Goal: Information Seeking & Learning: Learn about a topic

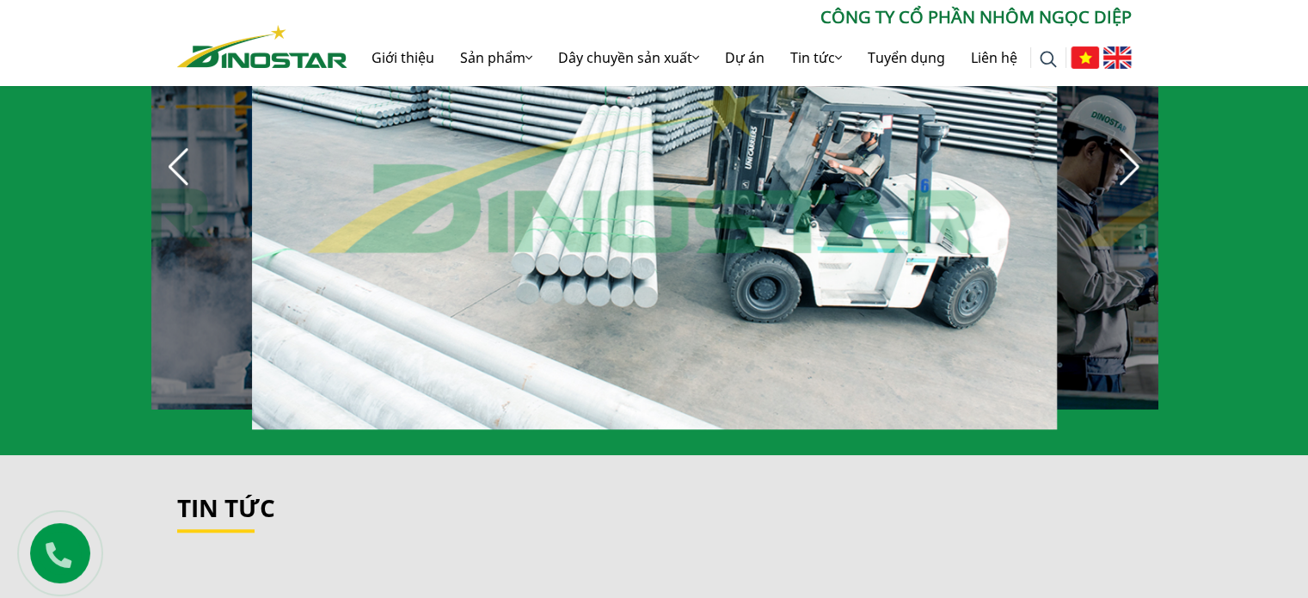
scroll to position [1720, 0]
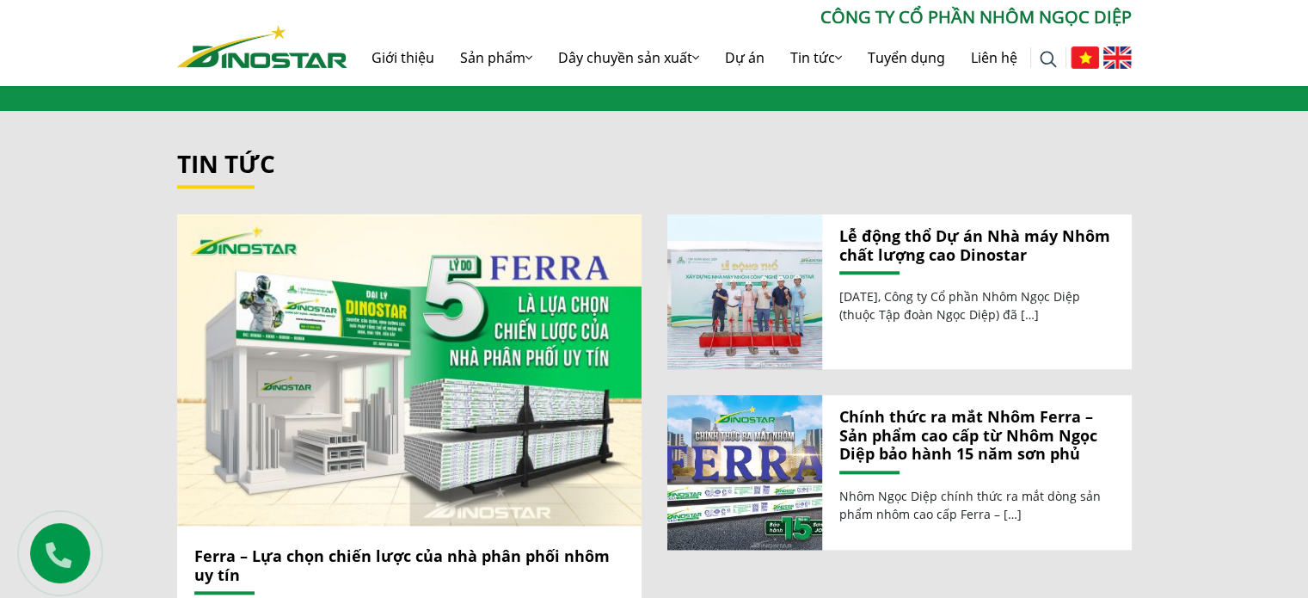
click at [1042, 52] on img at bounding box center [1048, 59] width 17 height 17
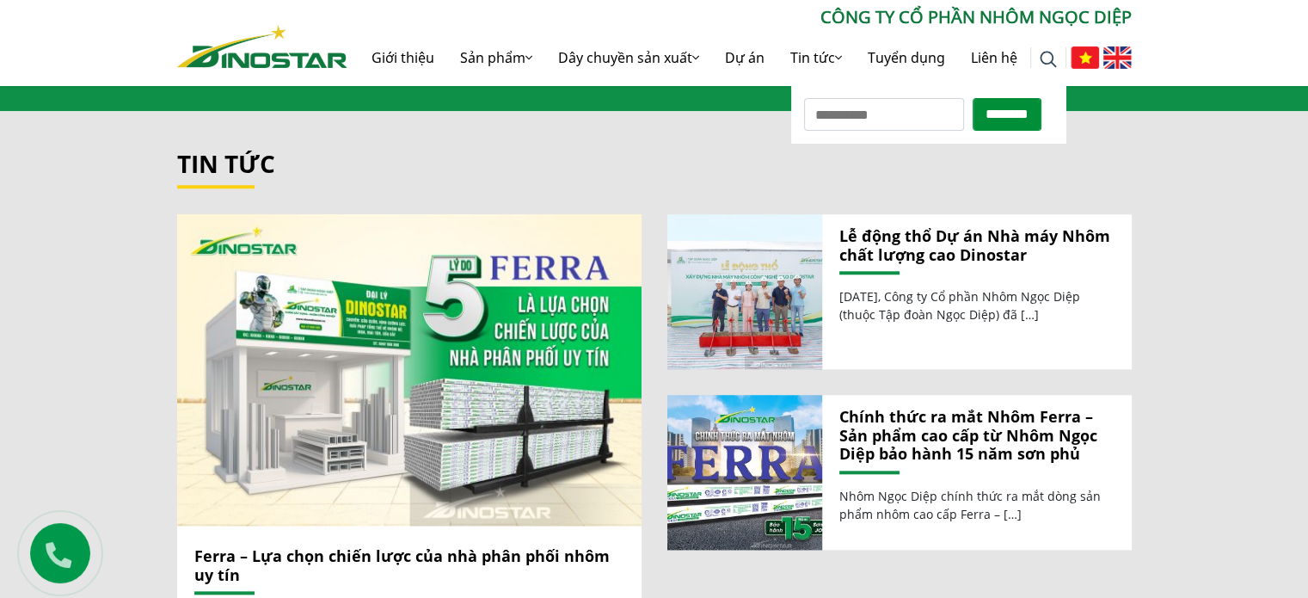
click at [910, 114] on input "Tìm kiếm cho:" at bounding box center [884, 114] width 160 height 33
type input "*******"
click at [973, 98] on input "********" at bounding box center [1007, 114] width 69 height 33
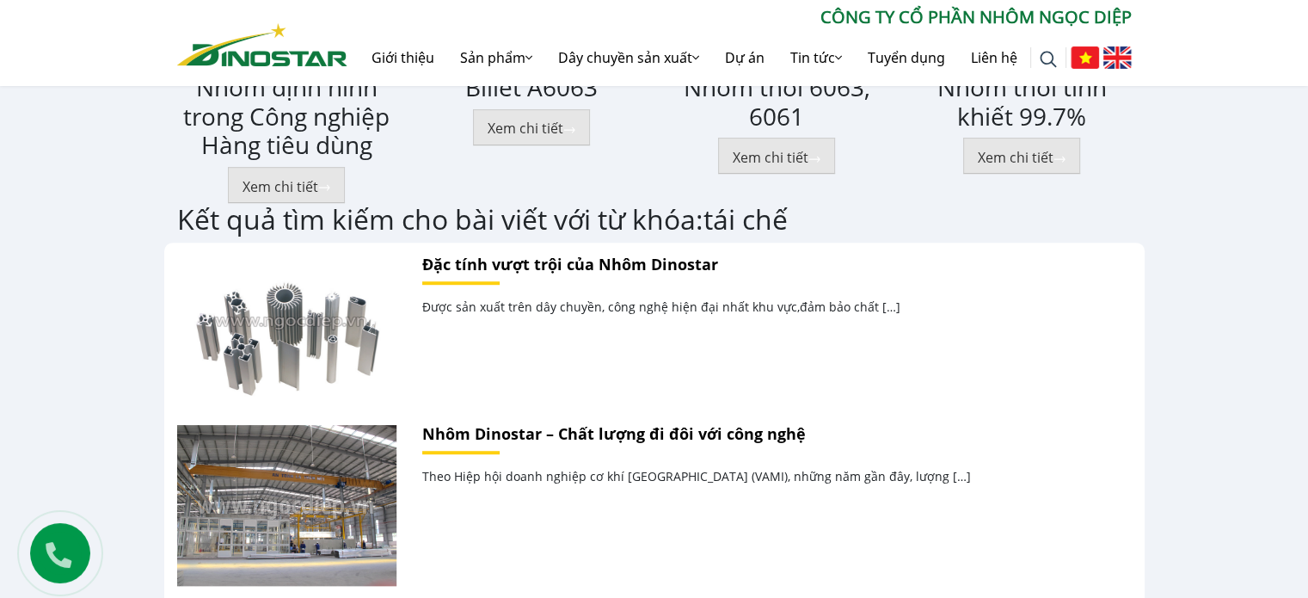
scroll to position [1290, 0]
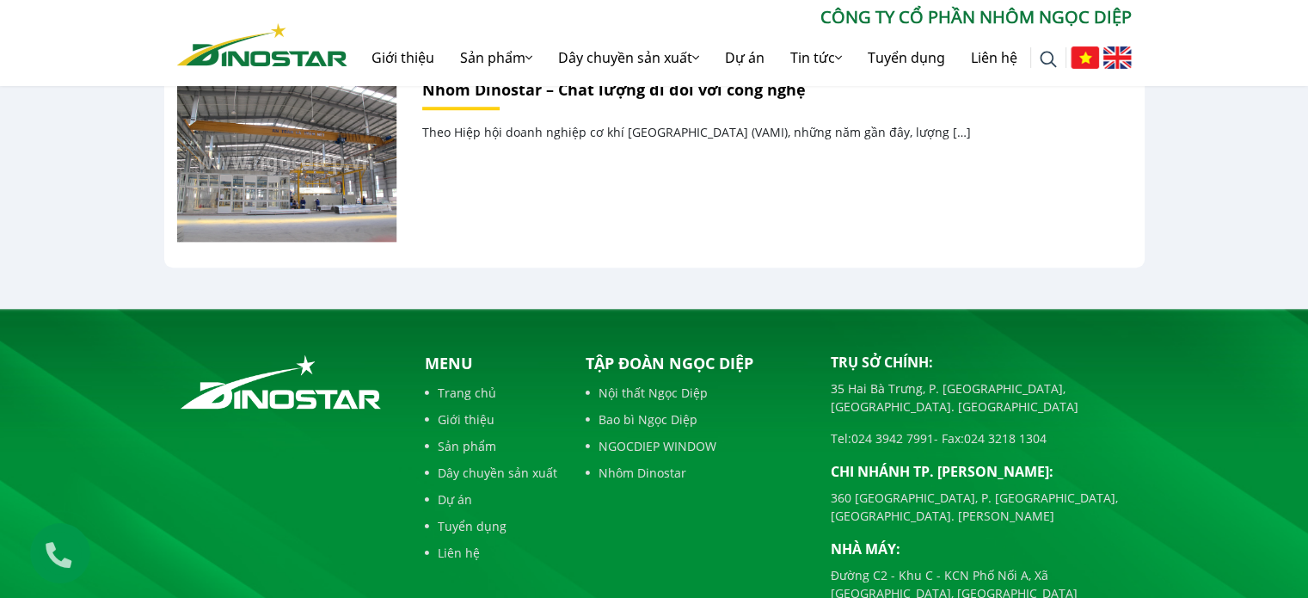
click at [503, 473] on link "Dây chuyền sản xuất" at bounding box center [491, 472] width 132 height 18
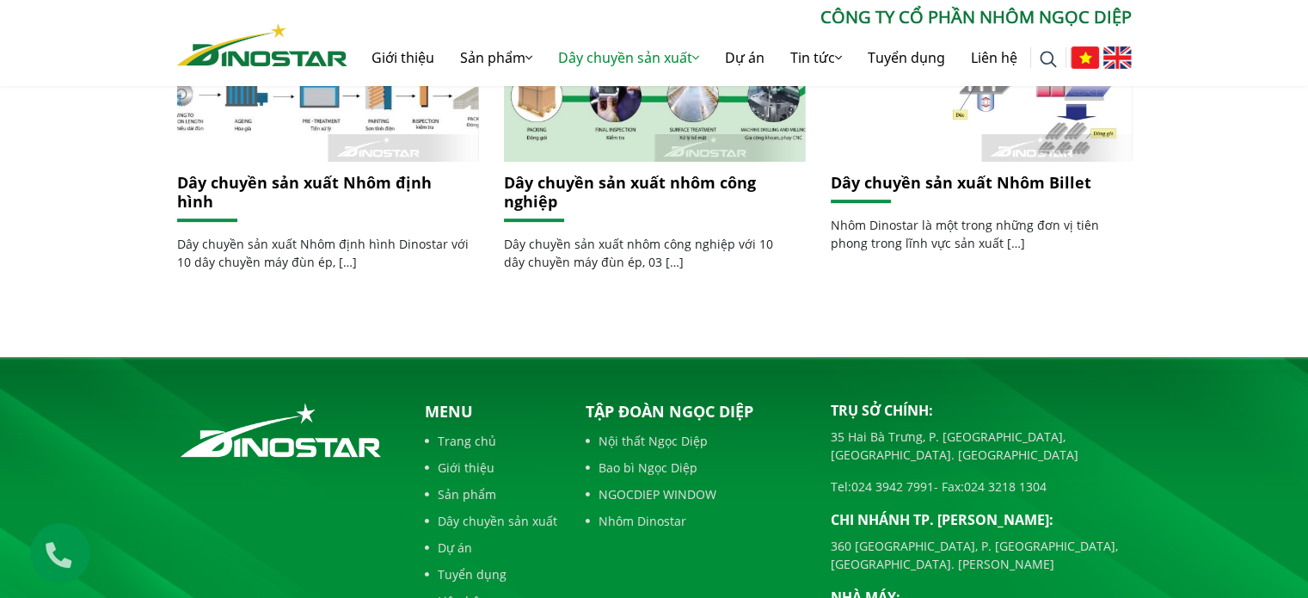
scroll to position [740, 0]
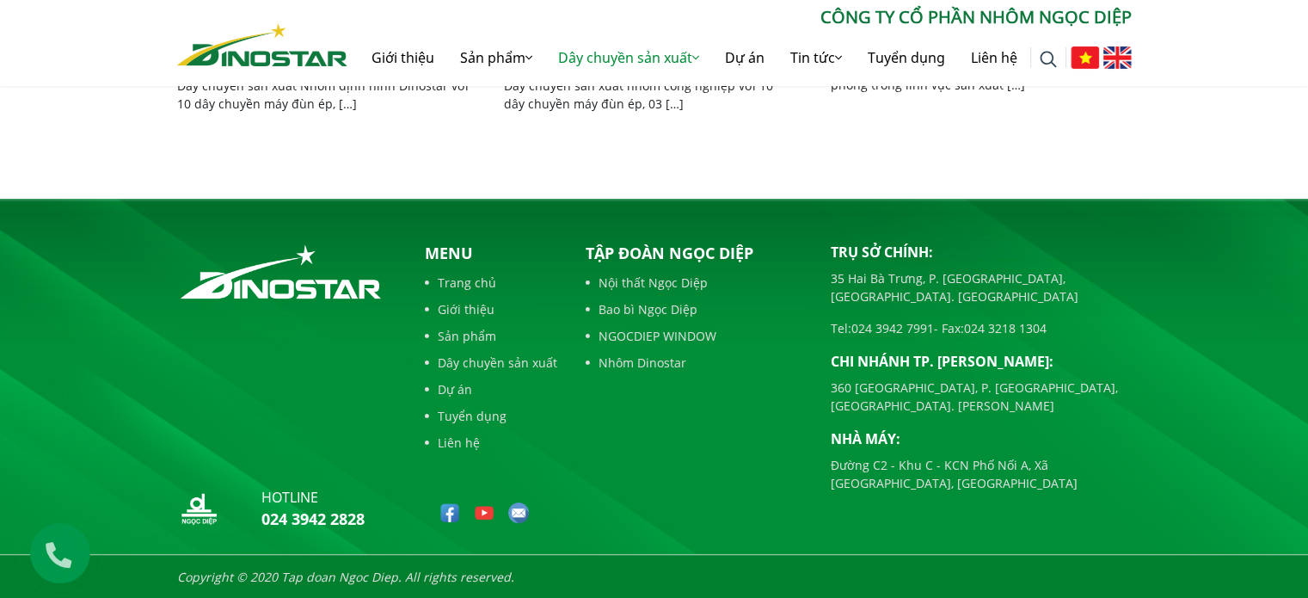
click at [310, 55] on img at bounding box center [262, 44] width 170 height 43
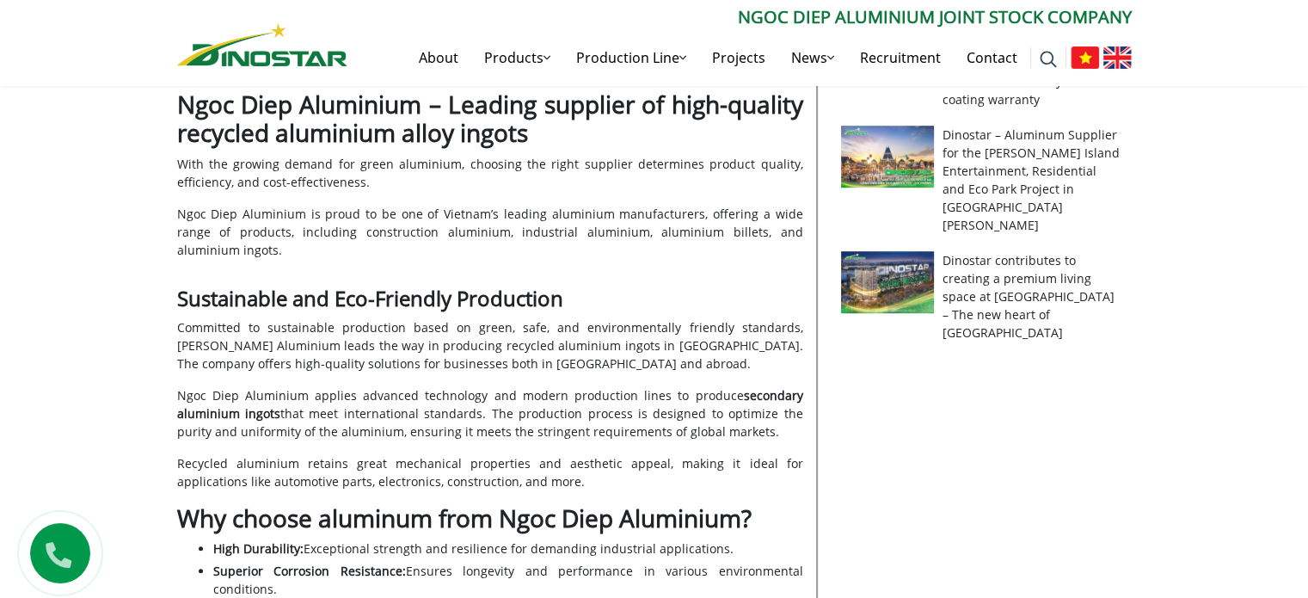
scroll to position [1118, 0]
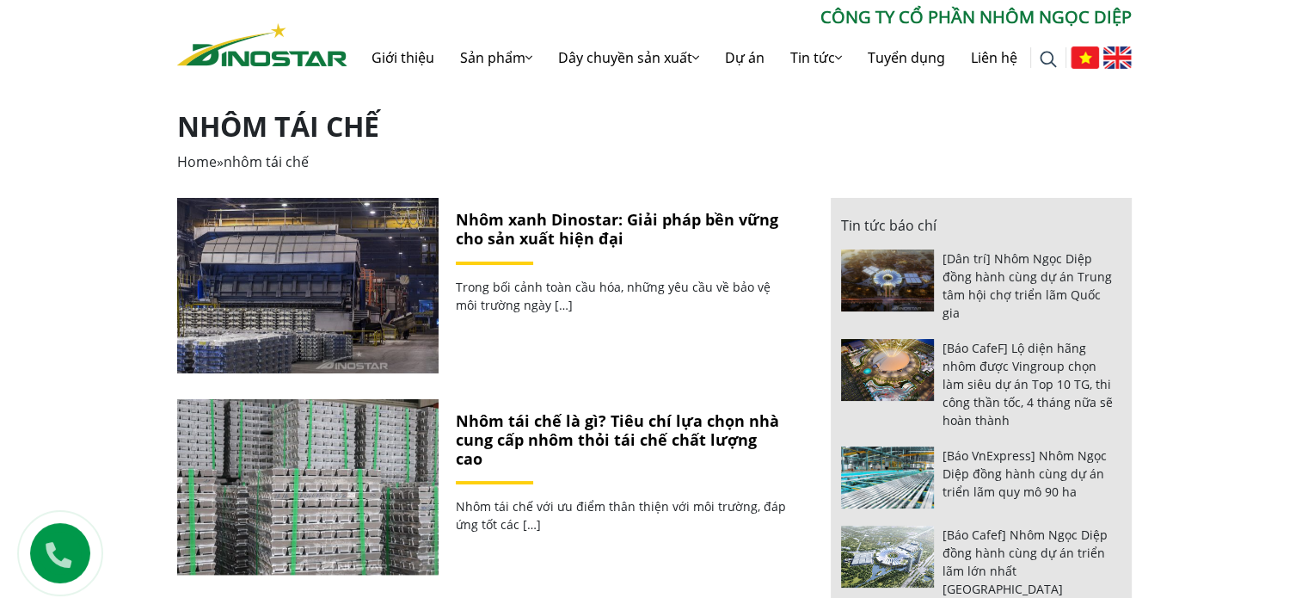
click at [562, 436] on link "Nhôm tái chế là gì? Tiêu chí lựa chọn nhà cung cấp nhôm thỏi tái chế chất lượng…" at bounding box center [617, 439] width 323 height 58
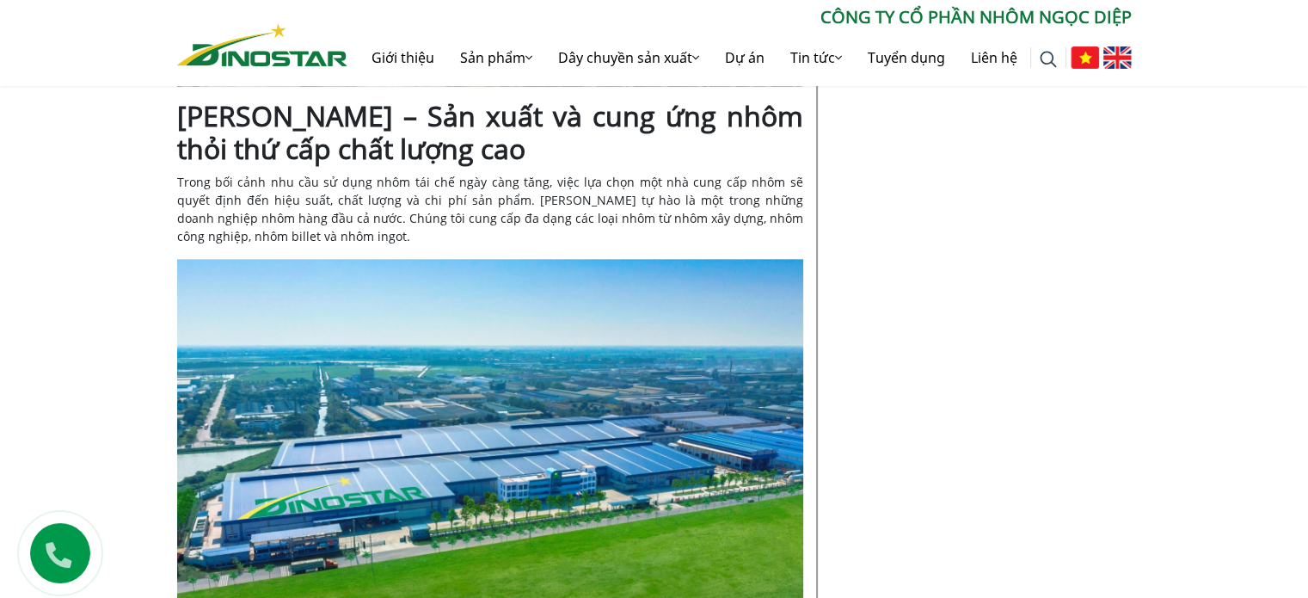
scroll to position [2408, 0]
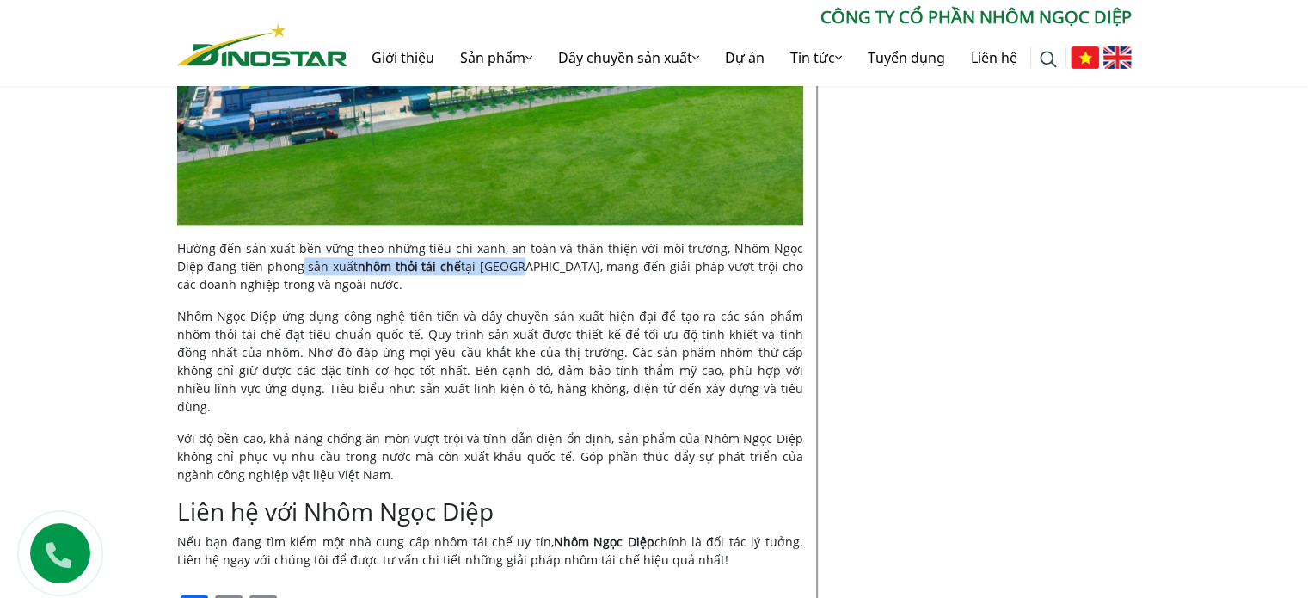
drag, startPoint x: 272, startPoint y: 265, endPoint x: 485, endPoint y: 261, distance: 213.3
click at [480, 261] on p "Hướng đến sản xuất bền vững theo những tiêu chí xanh, an toàn và thân thiện với…" at bounding box center [490, 266] width 626 height 54
drag, startPoint x: 485, startPoint y: 261, endPoint x: 496, endPoint y: 261, distance: 11.2
click at [496, 261] on span "tại Việt Nam, mang đến giải pháp vượt trội cho các doanh nghiệp trong và ngoài …" at bounding box center [490, 275] width 626 height 34
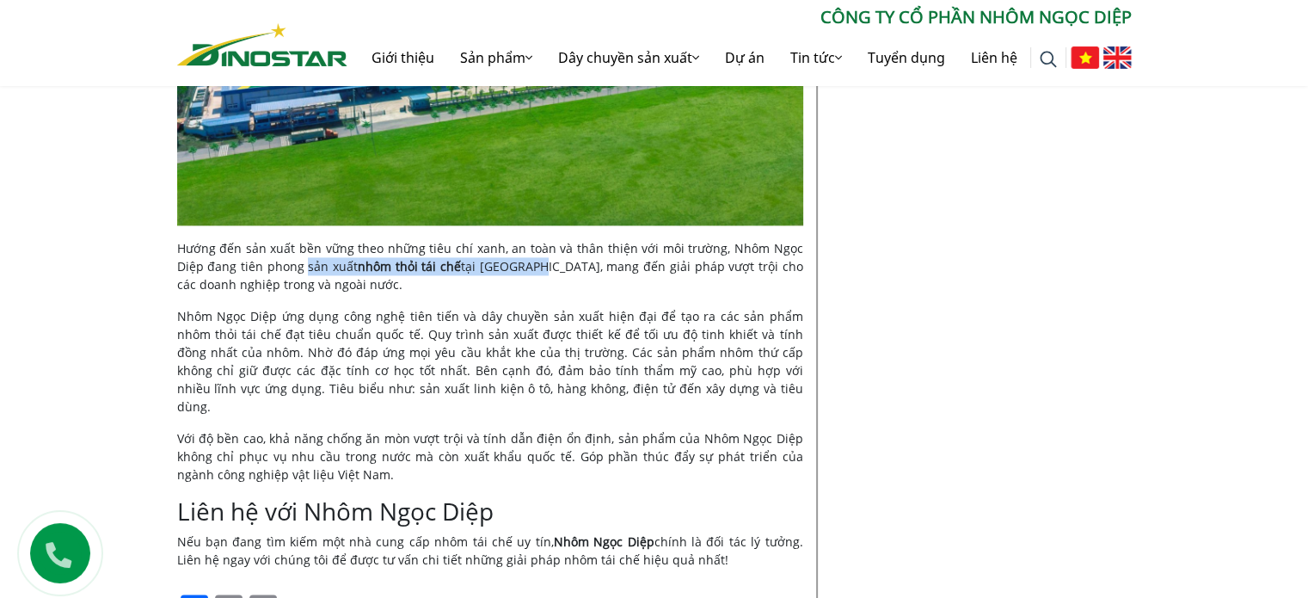
drag, startPoint x: 272, startPoint y: 263, endPoint x: 495, endPoint y: 269, distance: 223.6
click at [495, 269] on p "Hướng đến sản xuất bền vững theo những tiêu chí xanh, an toàn và thân thiện với…" at bounding box center [490, 266] width 626 height 54
copy p "sản xuất nhôm thỏi tái chế tại Việt Nam"
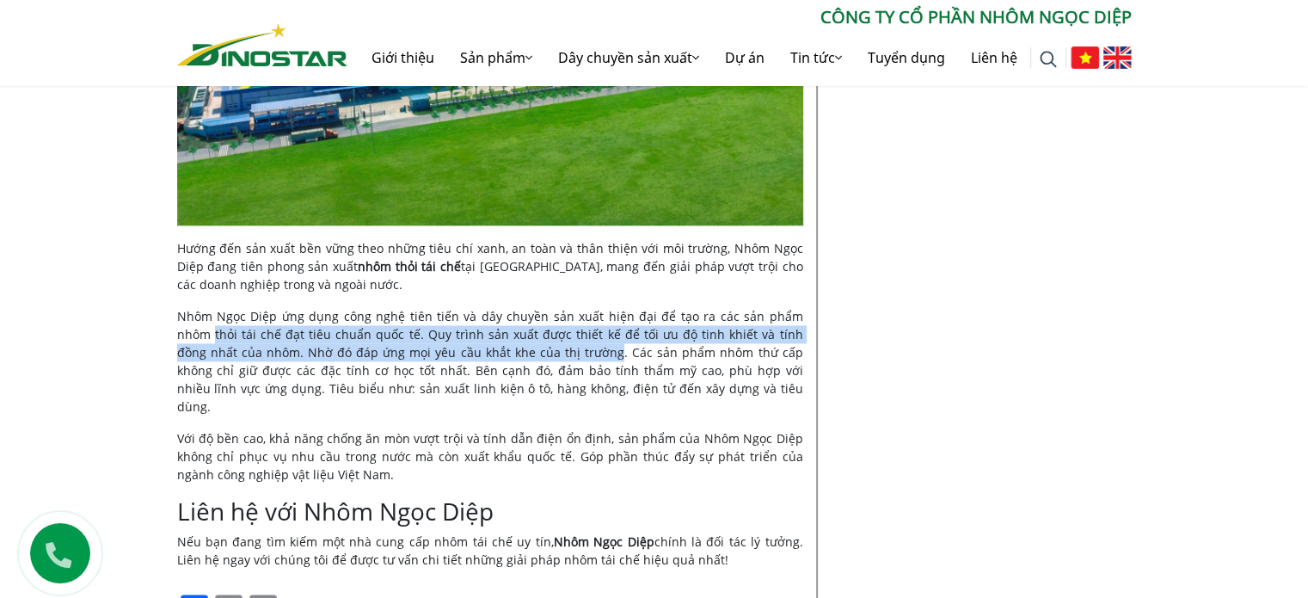
drag, startPoint x: 176, startPoint y: 333, endPoint x: 547, endPoint y: 356, distance: 371.3
click at [547, 356] on span "Nhôm Ngọc Diệp ứng dụng công nghệ tiên tiến và dây chuyền sản xuất hiện đại để …" at bounding box center [490, 361] width 626 height 107
copy span "thỏi tái chế đạt tiêu chuẩn quốc tế. Quy trình sản xuất được thiết kế để tối ưu…"
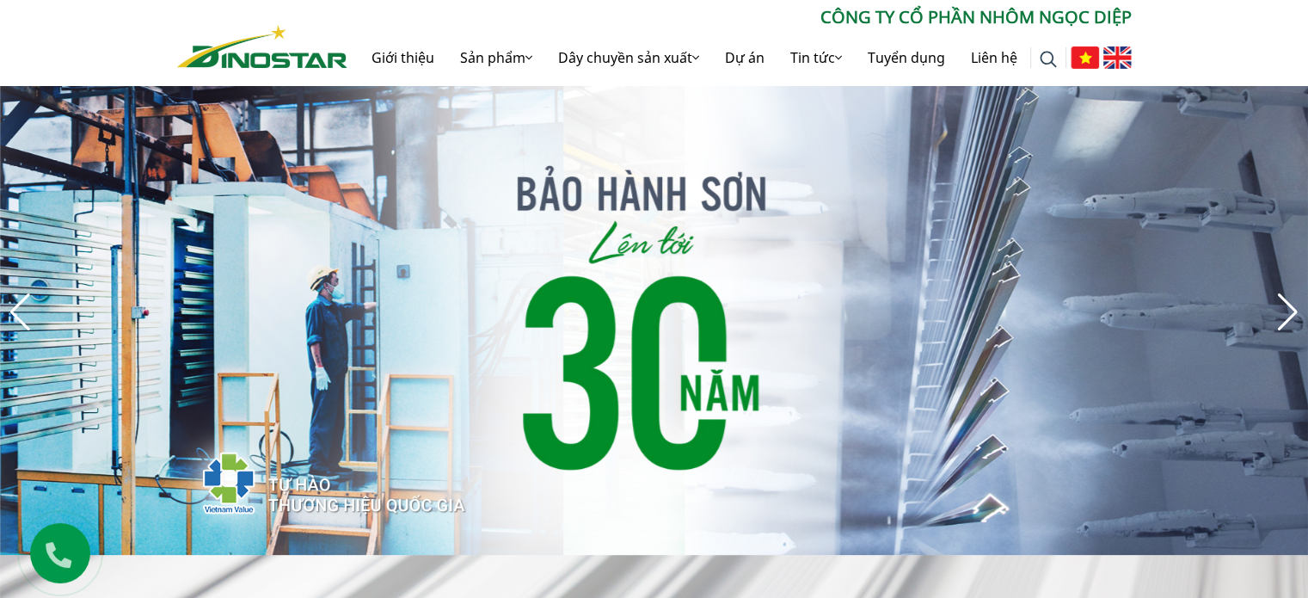
click at [1047, 63] on img at bounding box center [1048, 59] width 17 height 17
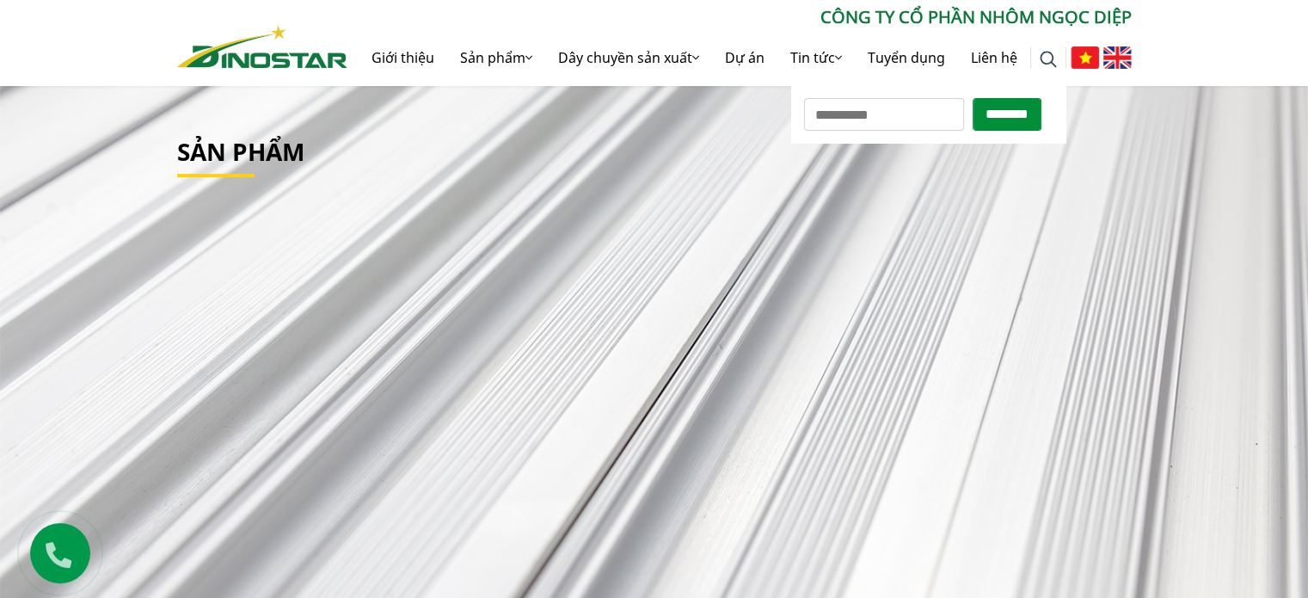
scroll to position [523, 0]
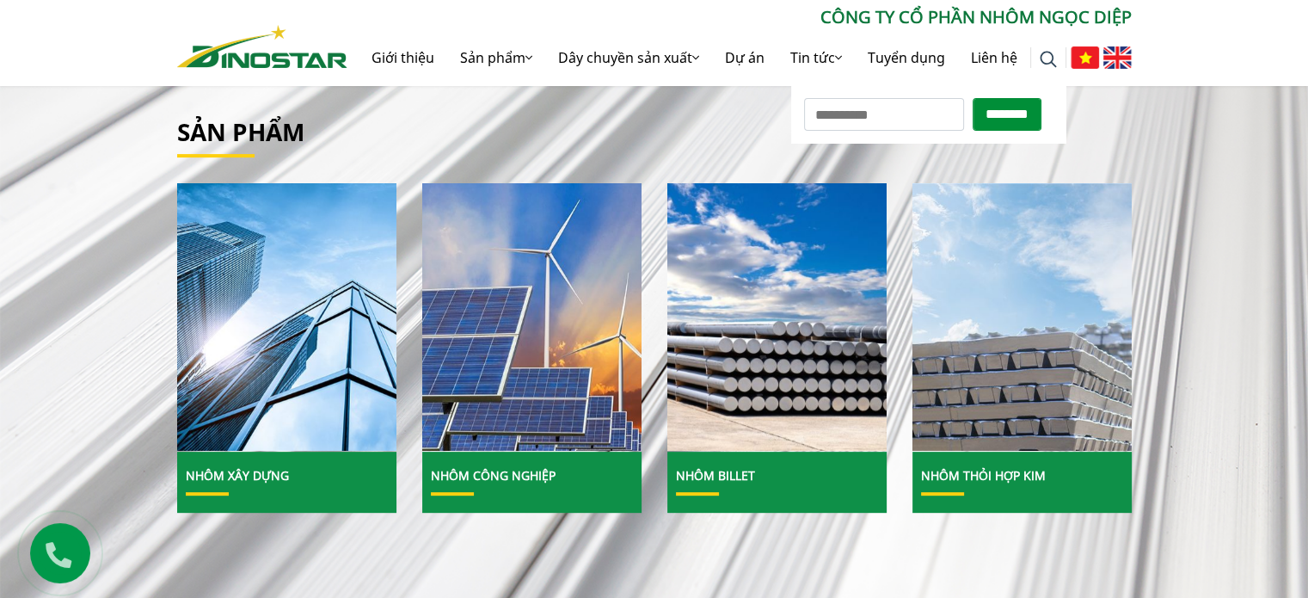
click at [850, 119] on input "Tìm kiếm cho:" at bounding box center [884, 114] width 160 height 33
type input "*******"
click at [973, 98] on input "********" at bounding box center [1007, 114] width 69 height 33
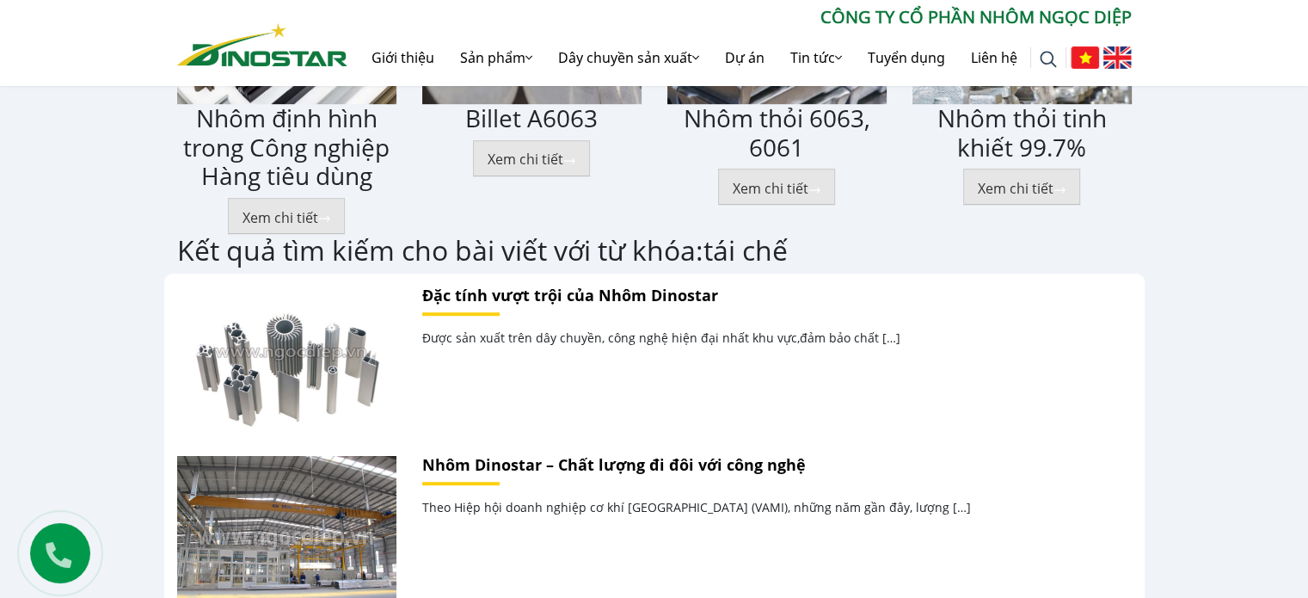
scroll to position [1118, 0]
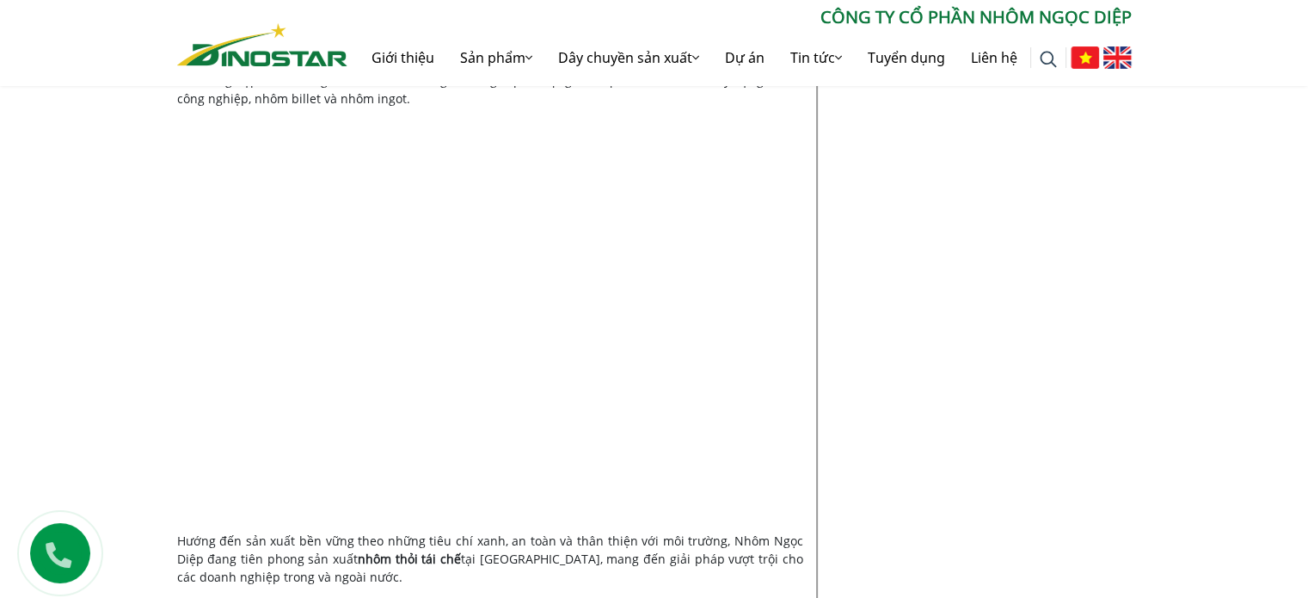
scroll to position [2145, 0]
